Goal: Information Seeking & Learning: Learn about a topic

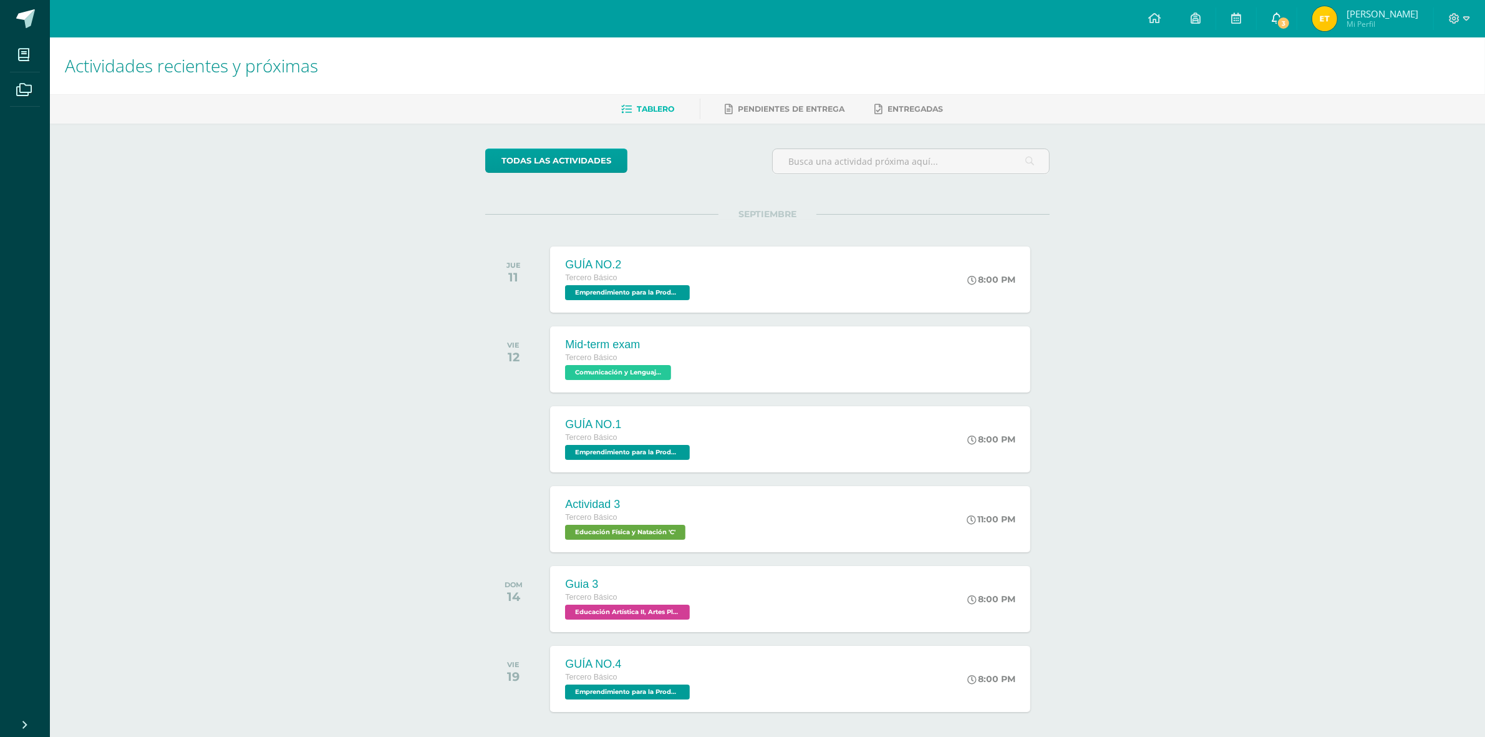
click at [1280, 32] on link "3" at bounding box center [1277, 18] width 40 height 37
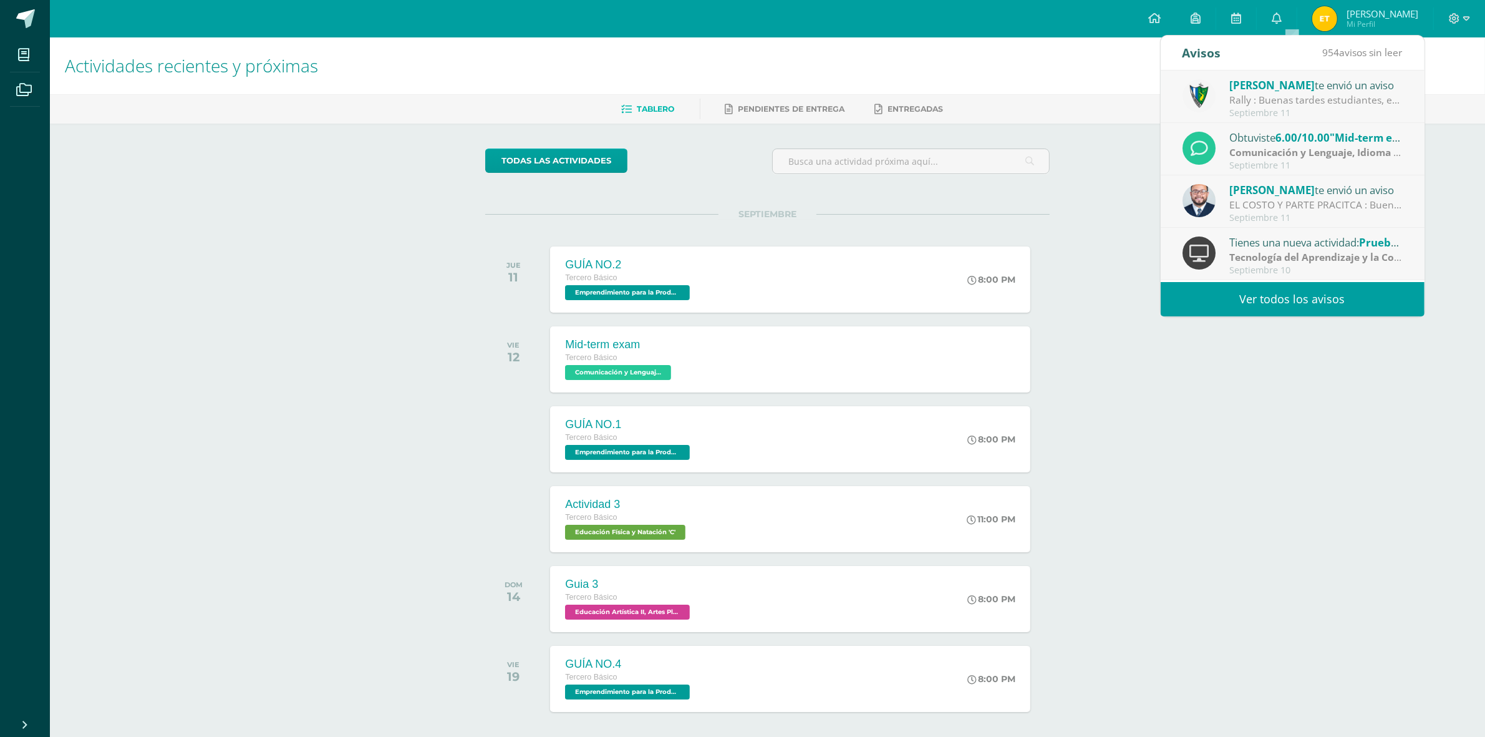
click at [1319, 297] on link "Ver todos los avisos" at bounding box center [1293, 299] width 264 height 34
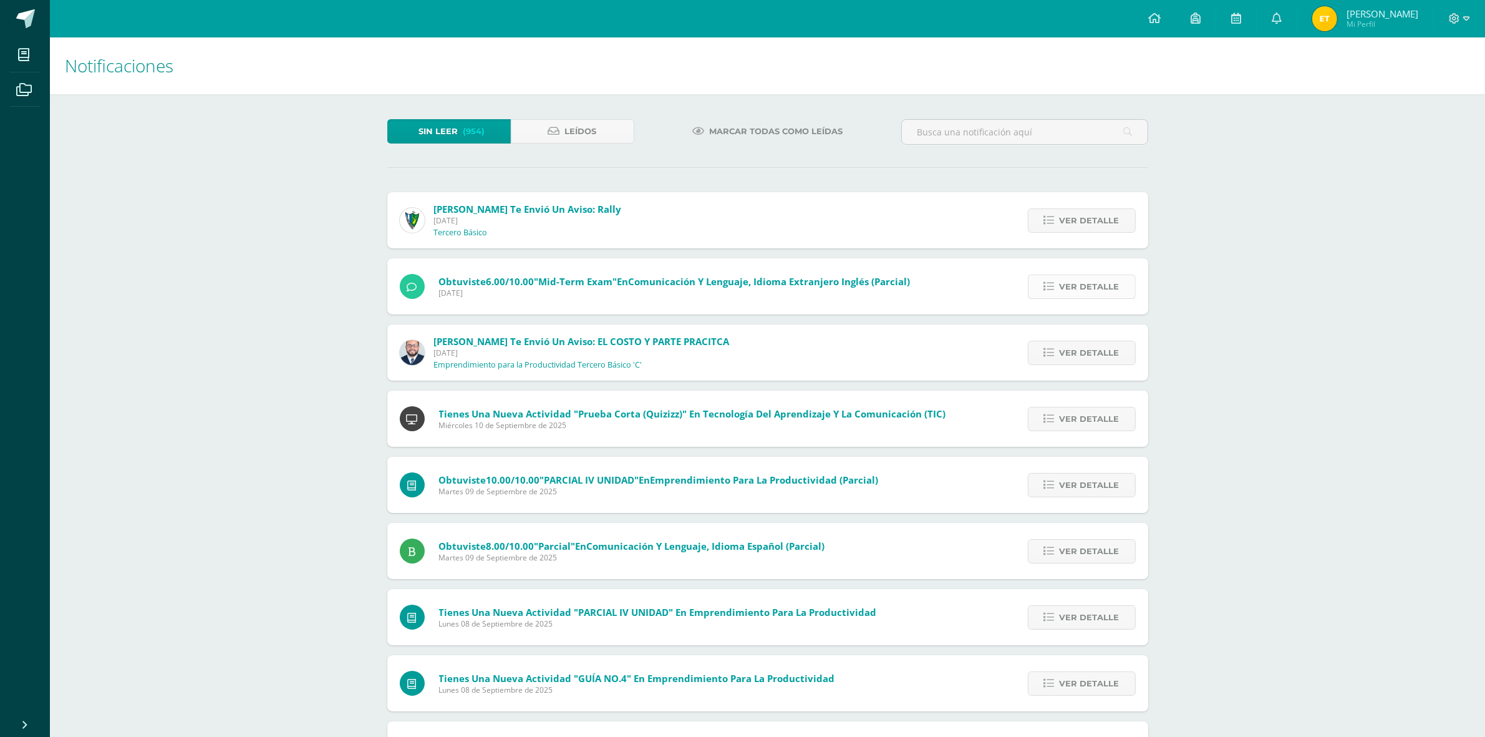
click at [1116, 291] on span "Ver detalle" at bounding box center [1090, 286] width 60 height 23
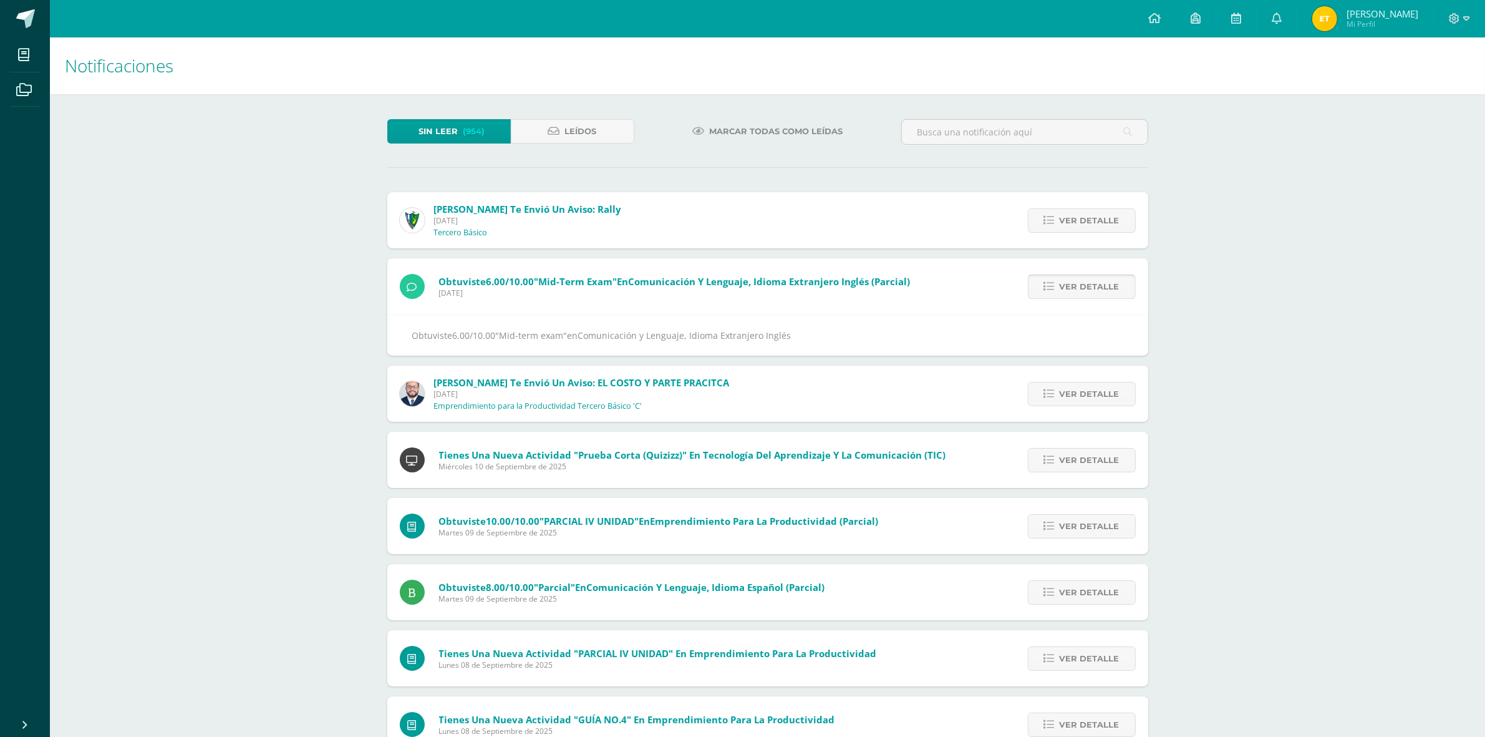
click at [1116, 291] on span "Ver detalle" at bounding box center [1090, 286] width 60 height 23
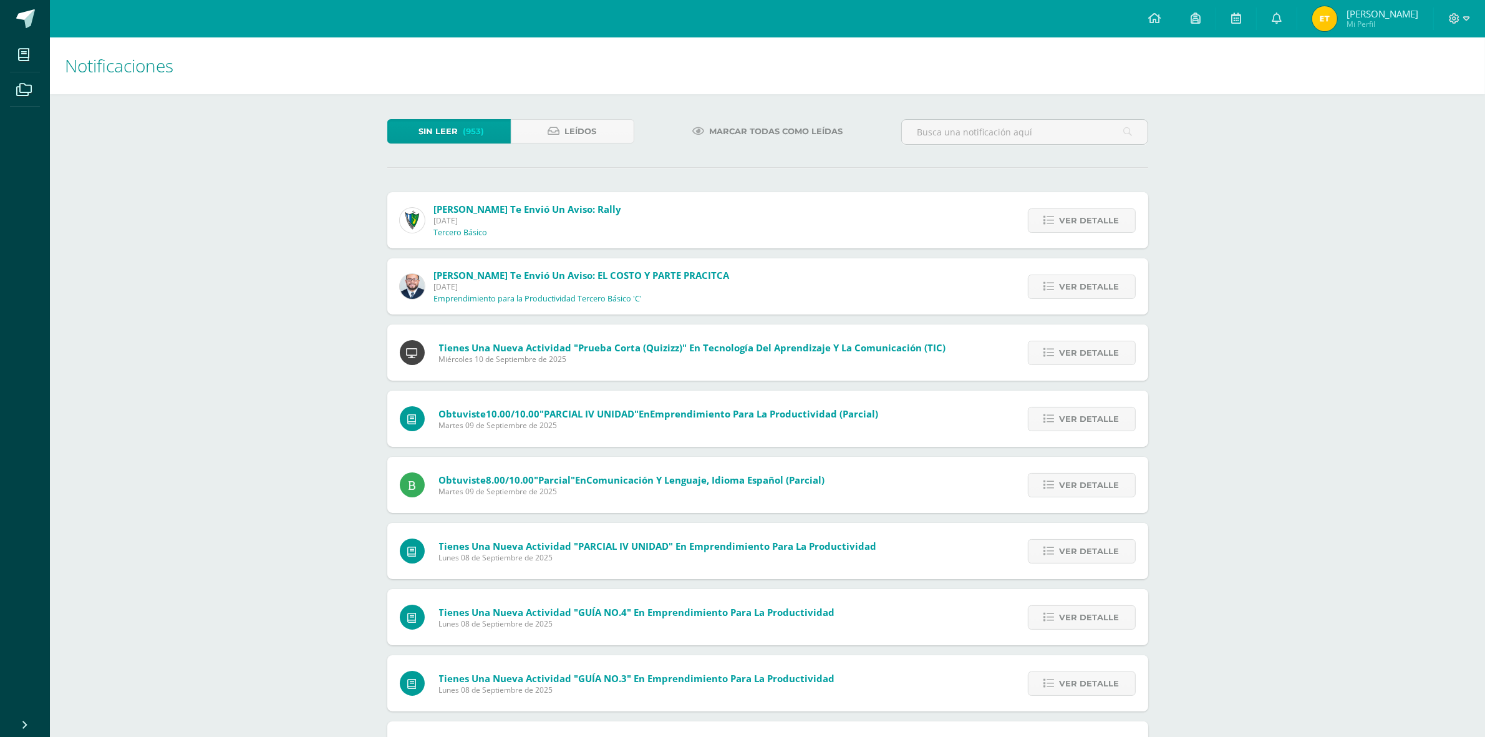
click at [1093, 236] on div "Ver detalle" at bounding box center [1078, 220] width 139 height 56
click at [1090, 220] on span "Ver detalle" at bounding box center [1090, 220] width 60 height 23
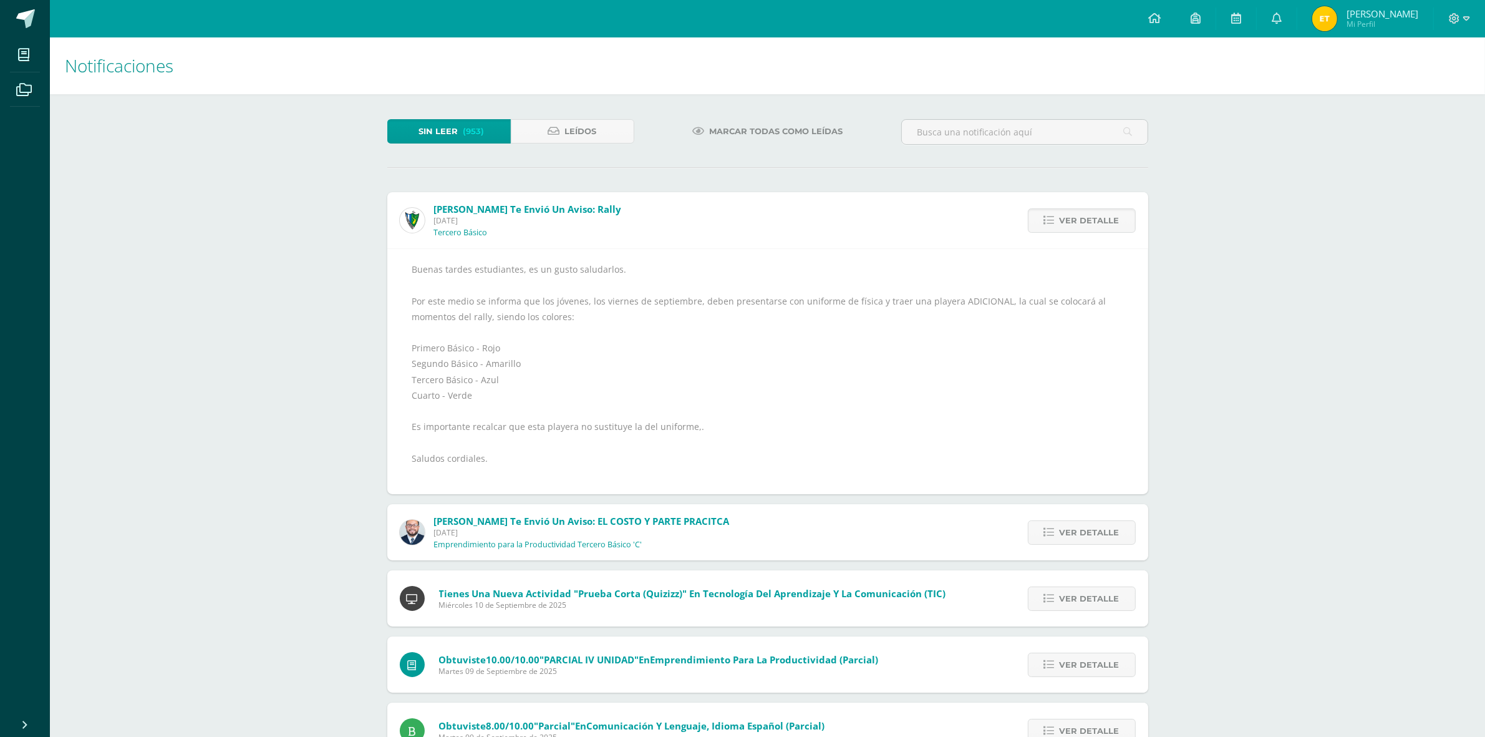
click at [323, 254] on div "Notificaciones Sin leer (953) Leídos Marcar todas como leídas [PERSON_NAME] te …" at bounding box center [767, 563] width 1435 height 1052
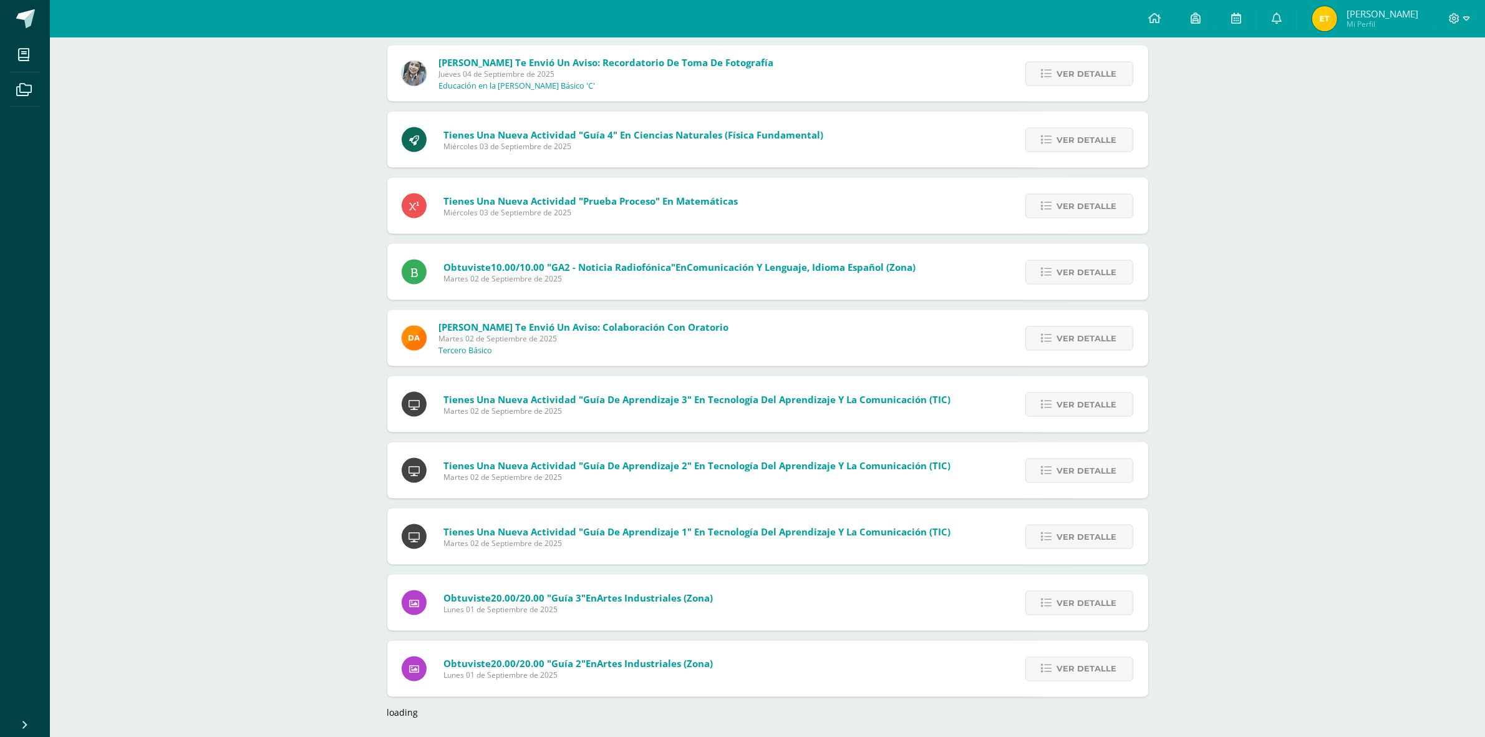
scroll to position [2316, 0]
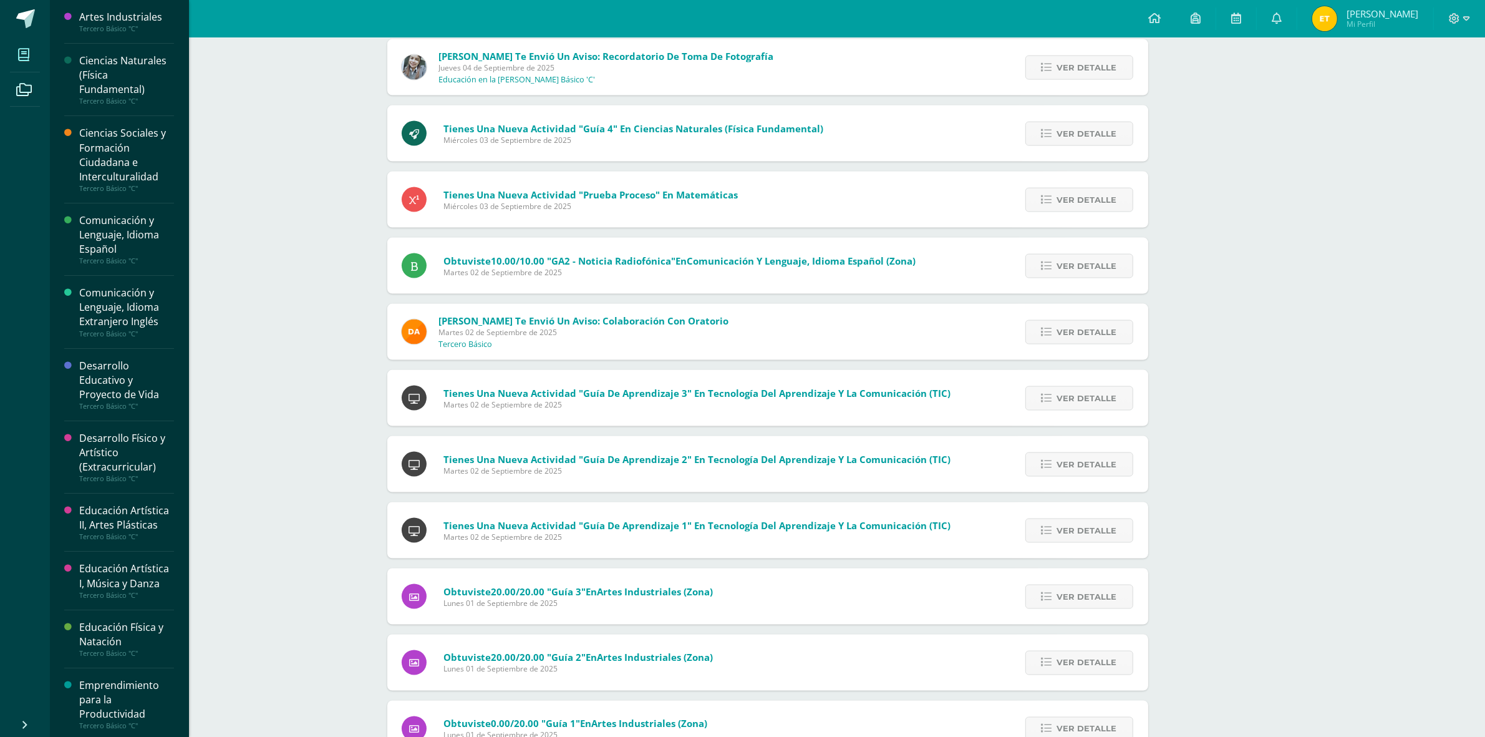
click at [27, 51] on icon at bounding box center [23, 55] width 11 height 12
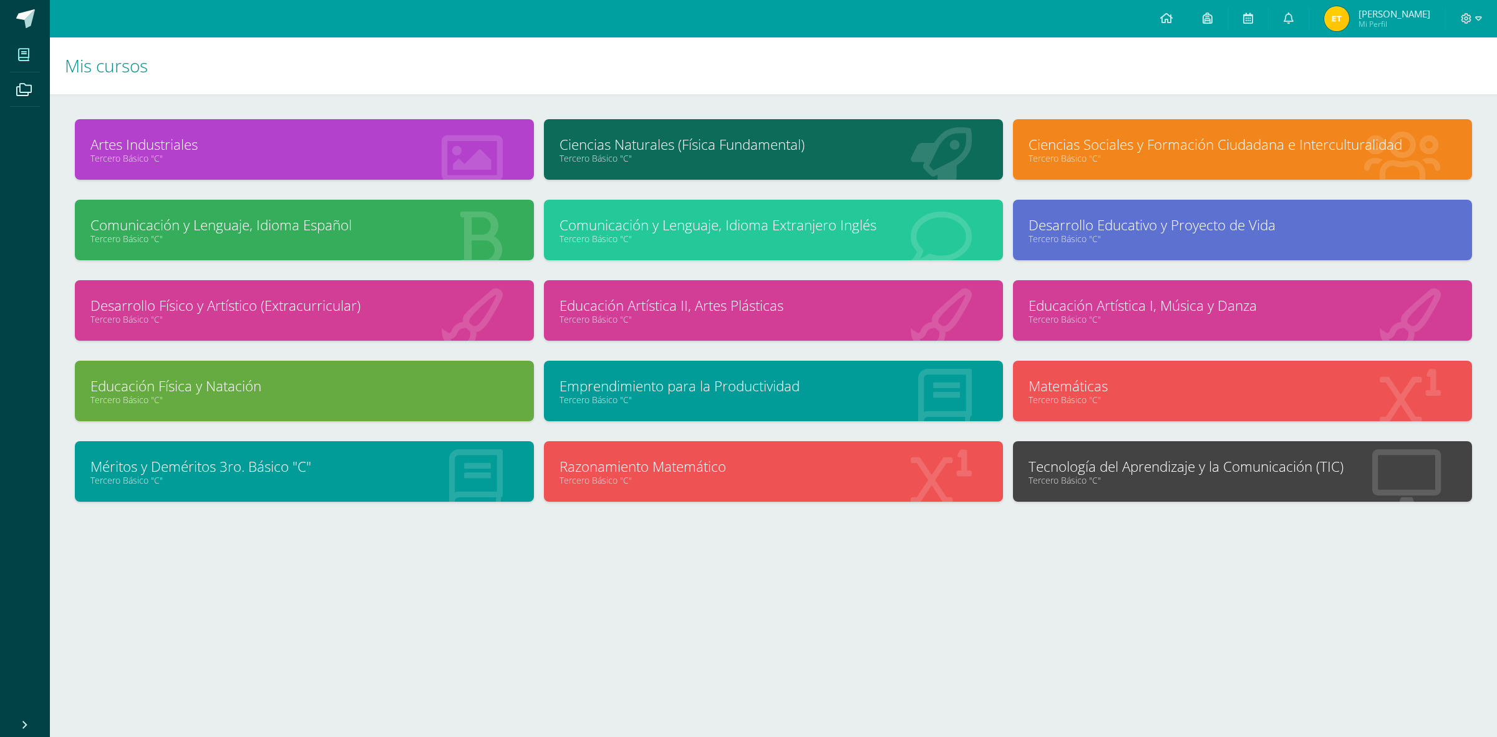
click at [356, 251] on div "Comunicación y Lenguaje, Idioma Español Tercero Básico "C"" at bounding box center [304, 230] width 459 height 60
click at [362, 195] on div "Artes Industriales Tercero Básico "C"" at bounding box center [304, 159] width 469 height 80
click at [295, 232] on link "Comunicación y Lenguaje, Idioma Español" at bounding box center [304, 224] width 428 height 19
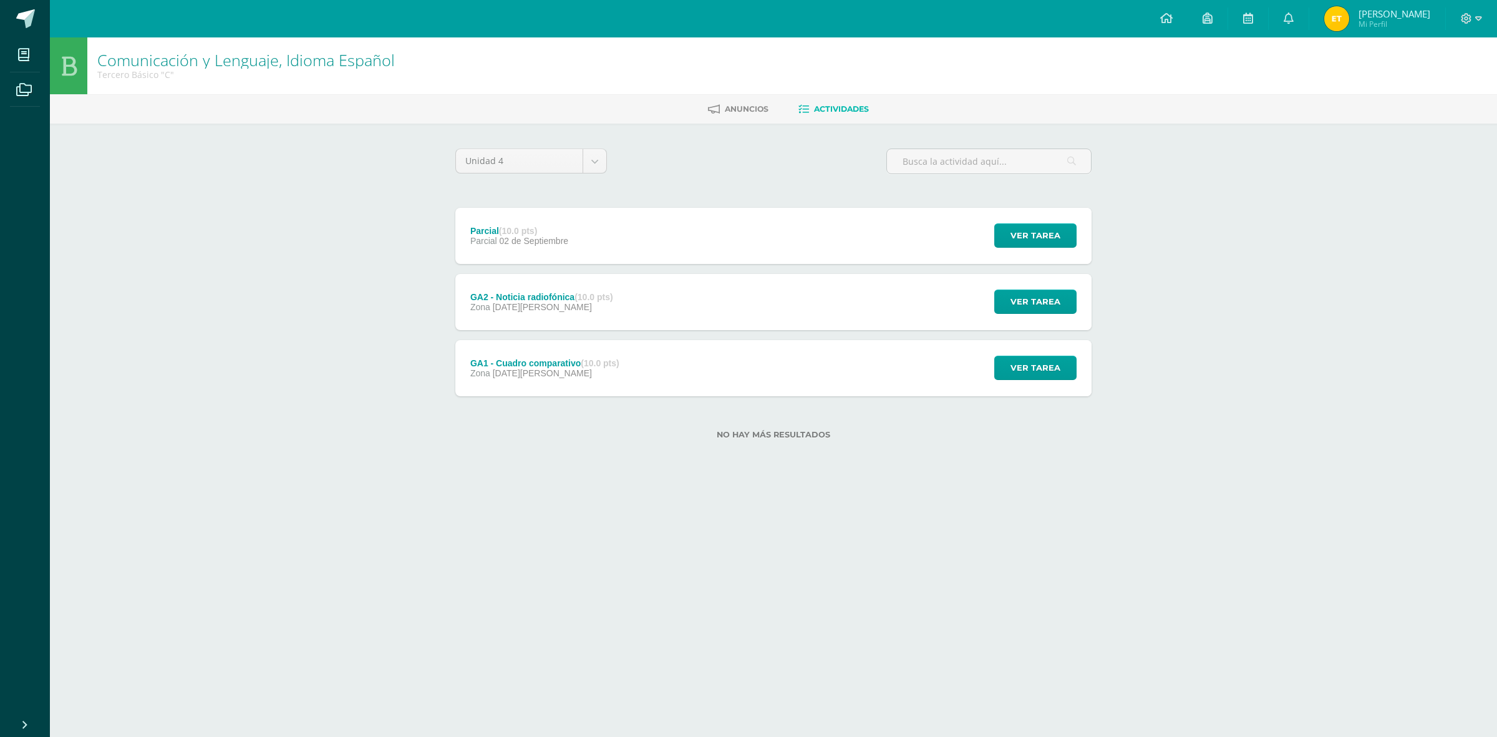
click at [628, 353] on div "GA1 - Cuadro comparativo (10.0 pts) Zona 20 de Agosto" at bounding box center [544, 368] width 179 height 56
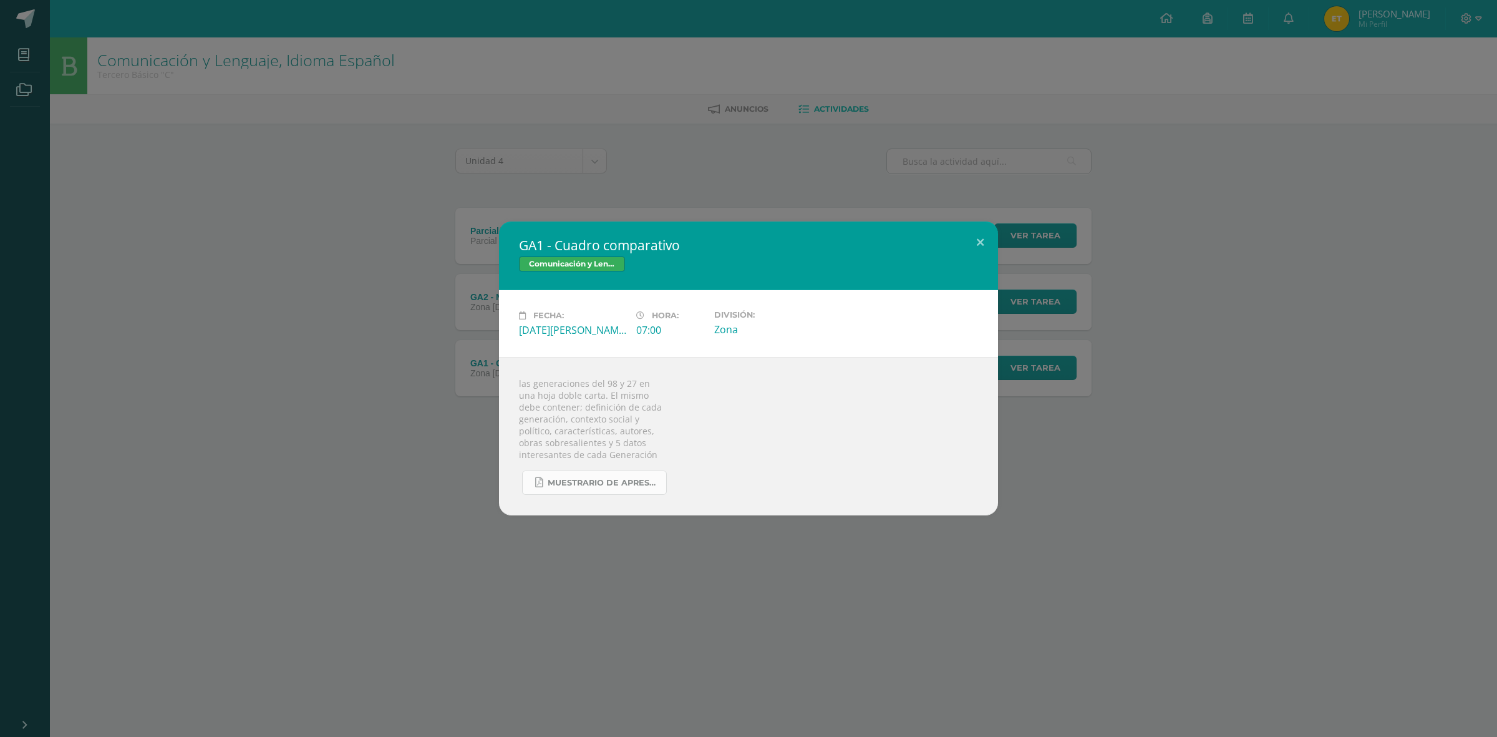
click at [622, 493] on link "Muestrario de Aprestamiento IIIB2.pdf" at bounding box center [594, 482] width 145 height 24
click at [1286, 434] on div "GA1 - Cuadro comparativo Comunicación y Lenguaje, Idioma Español Fecha: Miércol…" at bounding box center [748, 368] width 1487 height 294
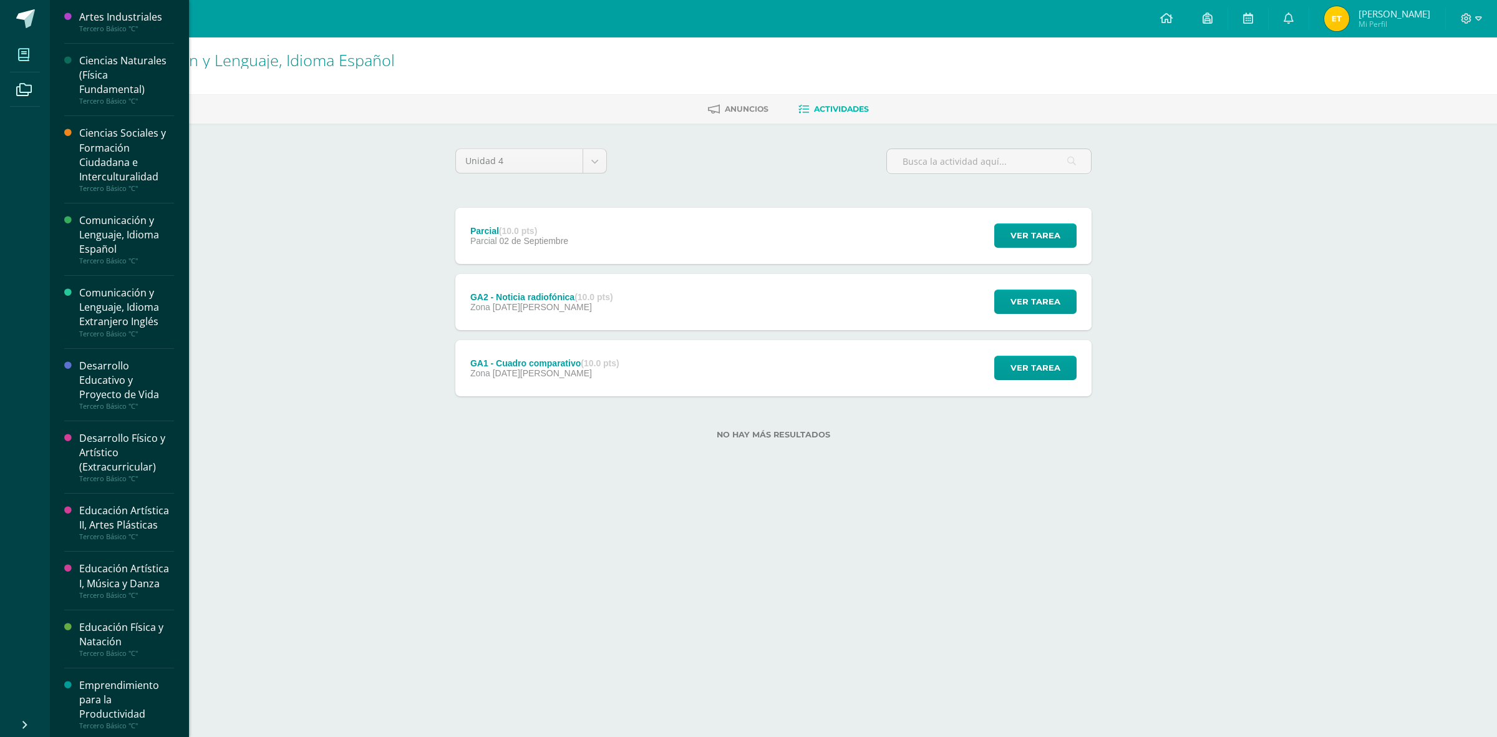
click at [23, 56] on icon at bounding box center [23, 55] width 11 height 12
